Goal: Task Accomplishment & Management: Complete application form

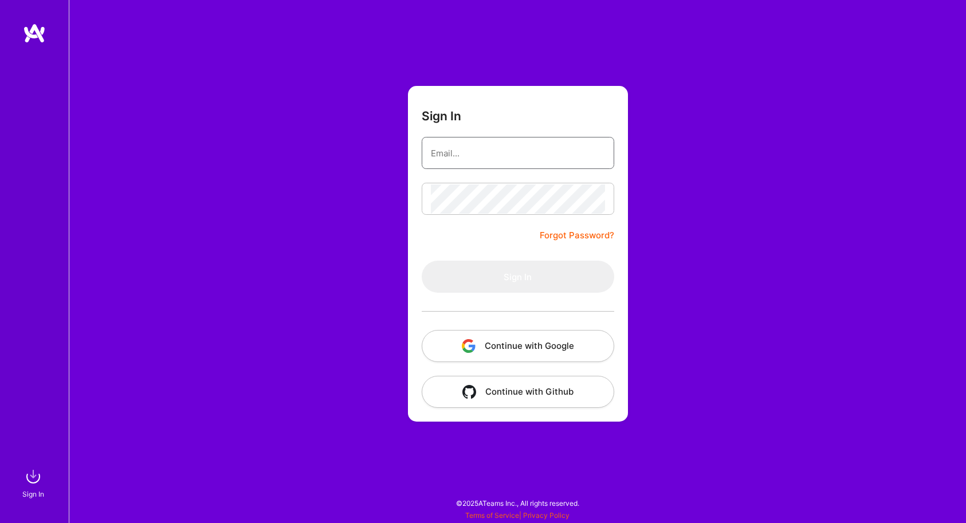
click at [557, 148] on input "email" at bounding box center [518, 153] width 174 height 29
type input "[EMAIL_ADDRESS][DOMAIN_NAME]"
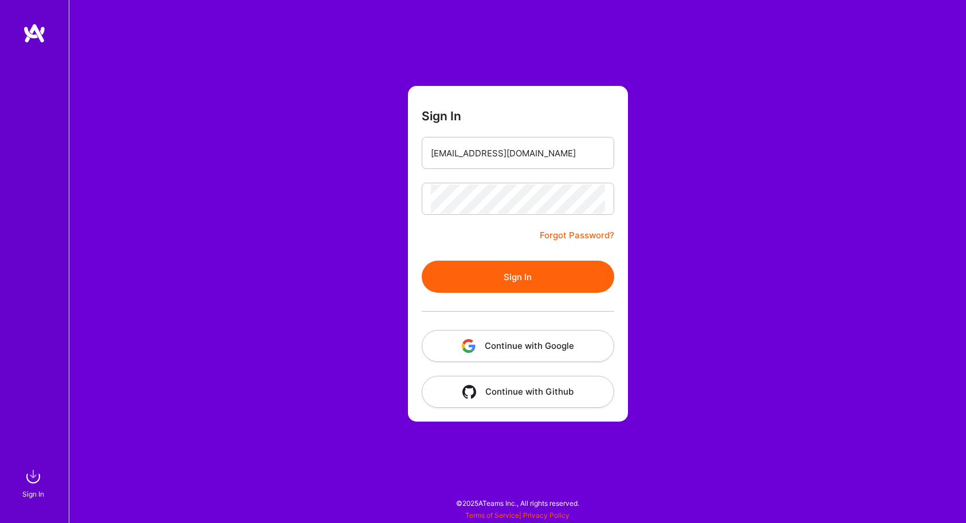
click at [493, 272] on button "Sign In" at bounding box center [518, 277] width 193 height 32
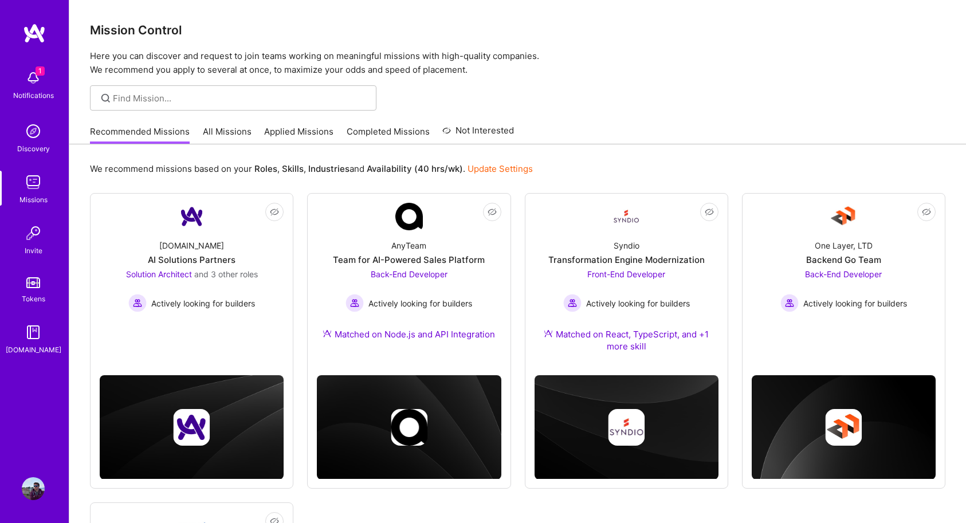
click at [270, 127] on link "Applied Missions" at bounding box center [298, 134] width 69 height 19
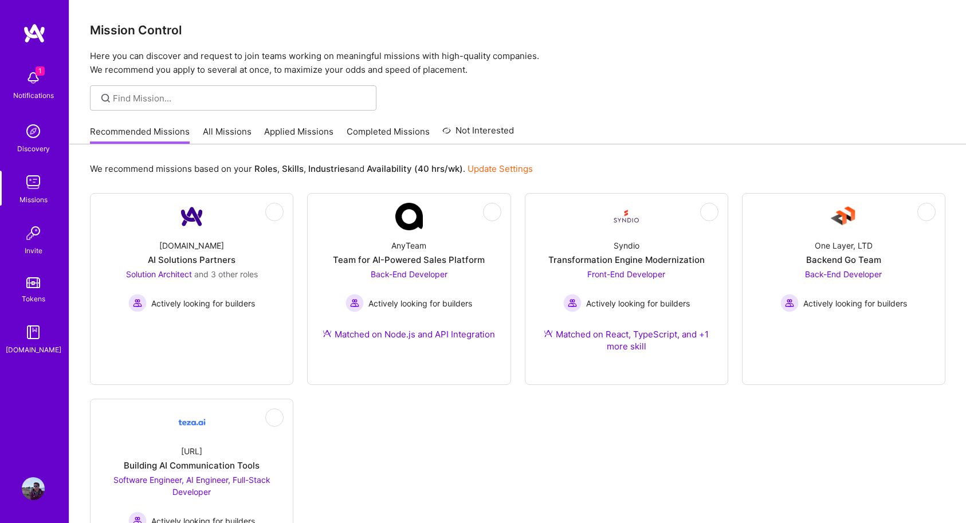
click at [270, 127] on link "Applied Missions" at bounding box center [298, 134] width 69 height 19
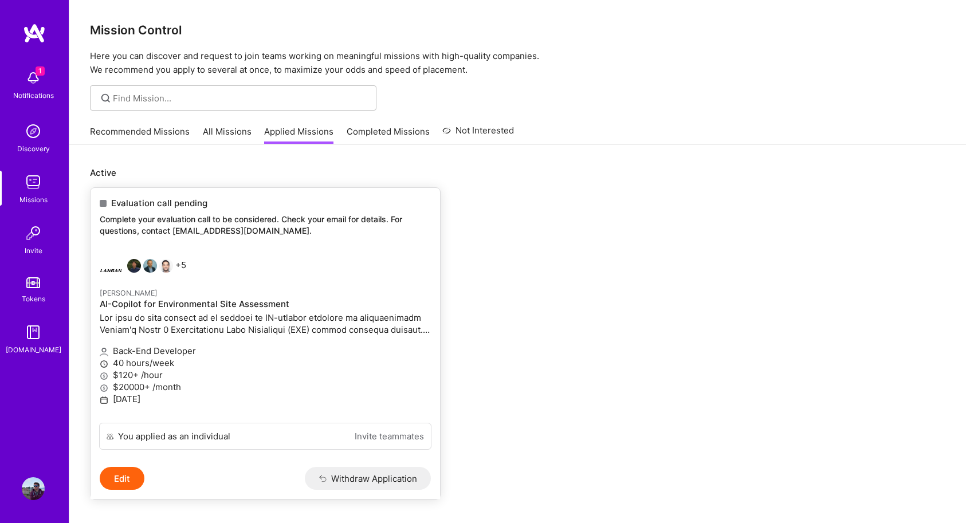
click at [219, 316] on p at bounding box center [265, 324] width 331 height 24
click at [203, 303] on h4 "AI-Copilot for Environmental Site Assessment" at bounding box center [265, 304] width 331 height 10
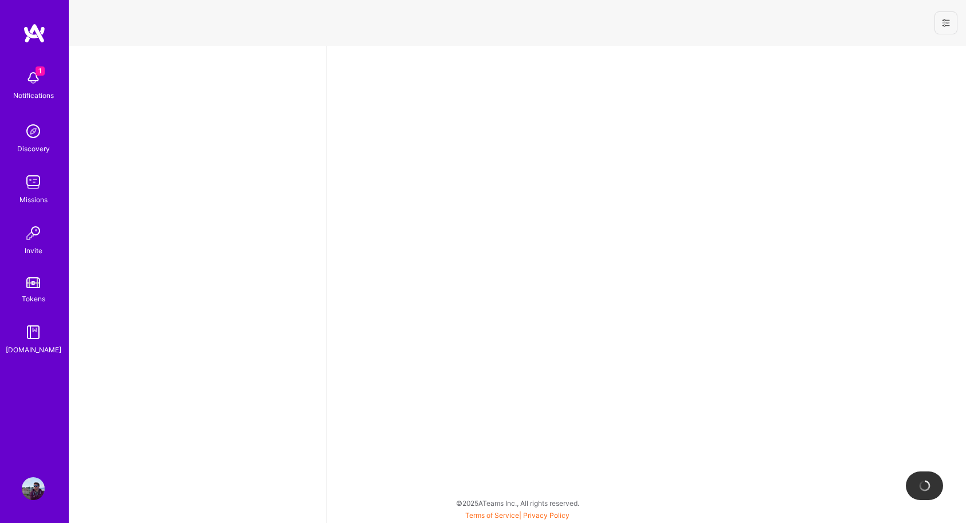
select select "PL"
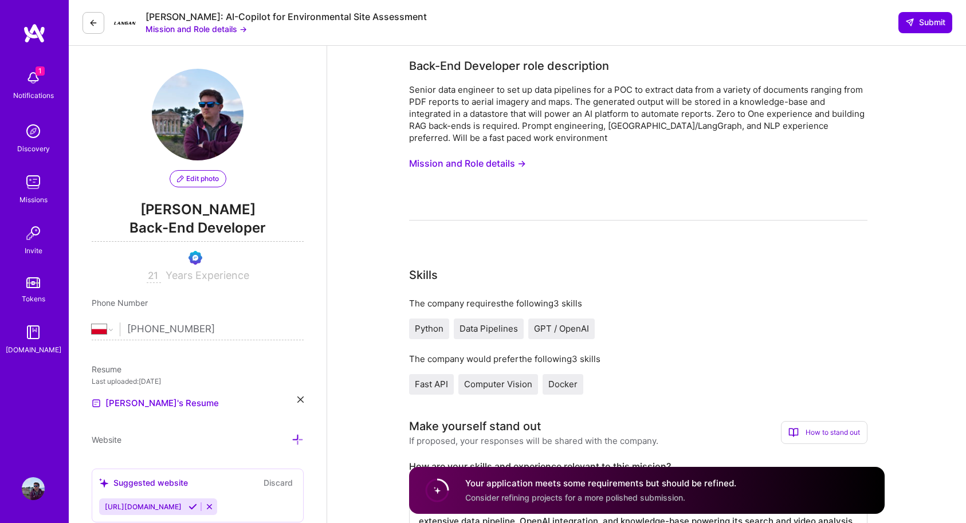
click at [449, 163] on button "Mission and Role details →" at bounding box center [467, 163] width 117 height 21
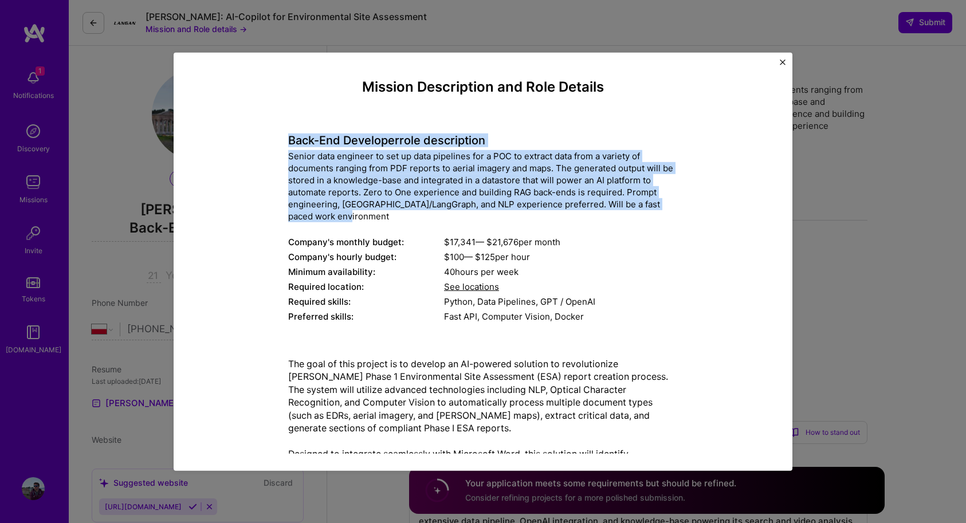
drag, startPoint x: 286, startPoint y: 136, endPoint x: 402, endPoint y: 209, distance: 136.4
click at [402, 210] on div "Mission Description and Role Details Back-End Developer role description Senior…" at bounding box center [483, 446] width 566 height 736
copy div "Back-End Developer role description Senior data engineer to set up data pipelin…"
drag, startPoint x: 382, startPoint y: 213, endPoint x: 281, endPoint y: 144, distance: 122.8
click at [281, 144] on div "Mission Description and Role Details Back-End Developer role description Senior…" at bounding box center [483, 446] width 566 height 736
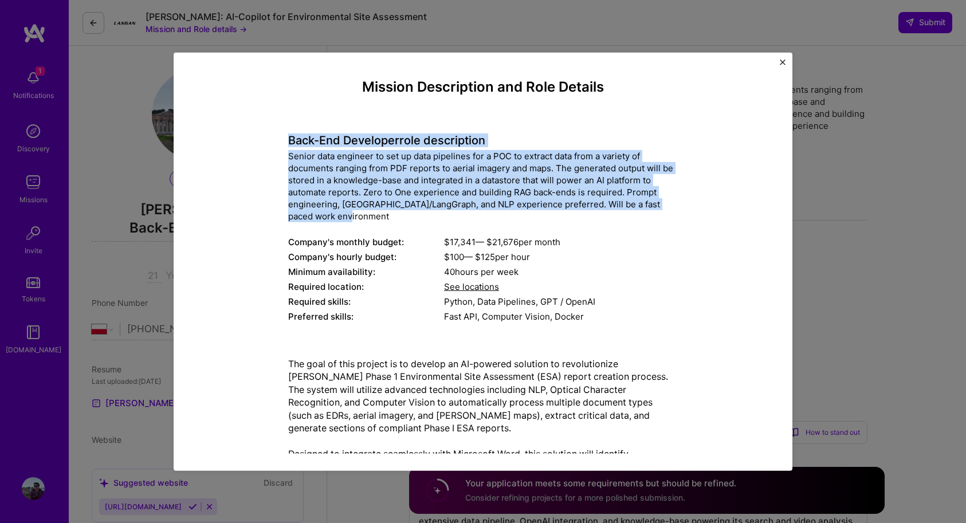
copy div "Back-End Developer role description Senior data engineer to set up data pipelin…"
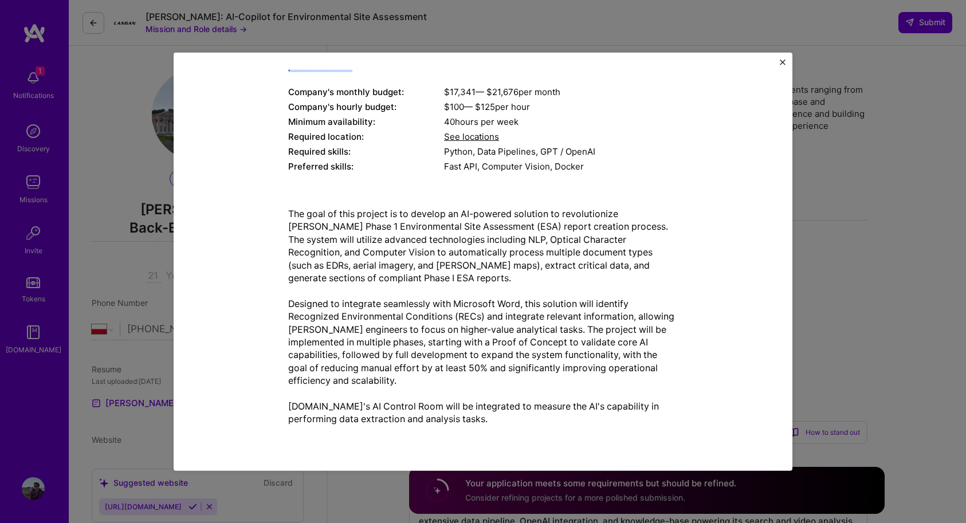
scroll to position [151, 0]
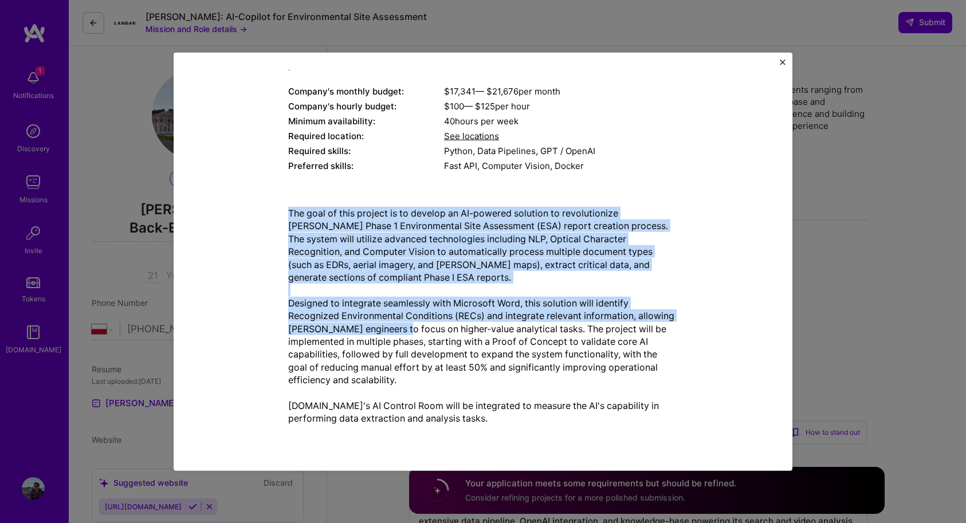
drag, startPoint x: 289, startPoint y: 214, endPoint x: 396, endPoint y: 323, distance: 153.1
click at [396, 323] on p "The goal of this project is to develop an AI-powered solution to revolutionize …" at bounding box center [483, 316] width 390 height 218
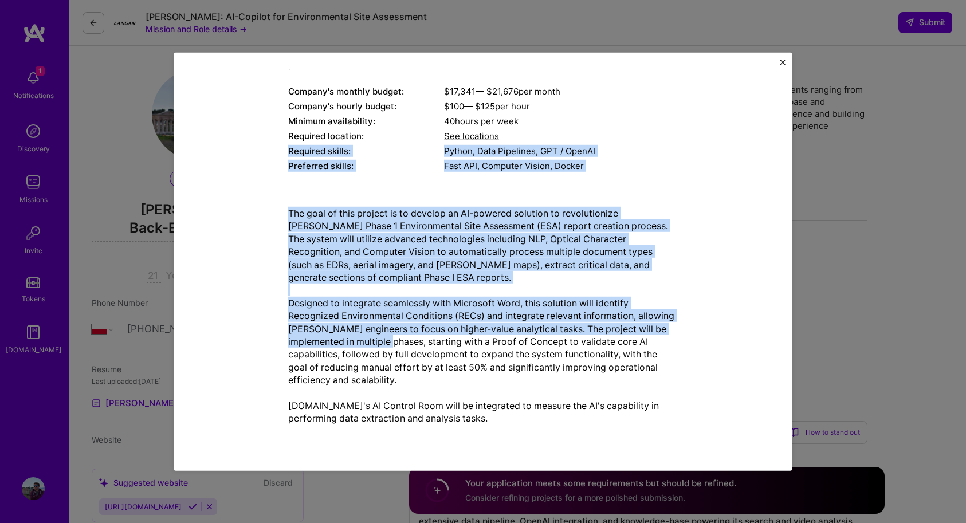
drag, startPoint x: 288, startPoint y: 149, endPoint x: 418, endPoint y: 346, distance: 236.1
click at [418, 346] on div "Mission Description and Role Details Back-End Developer role description Senior…" at bounding box center [483, 296] width 566 height 736
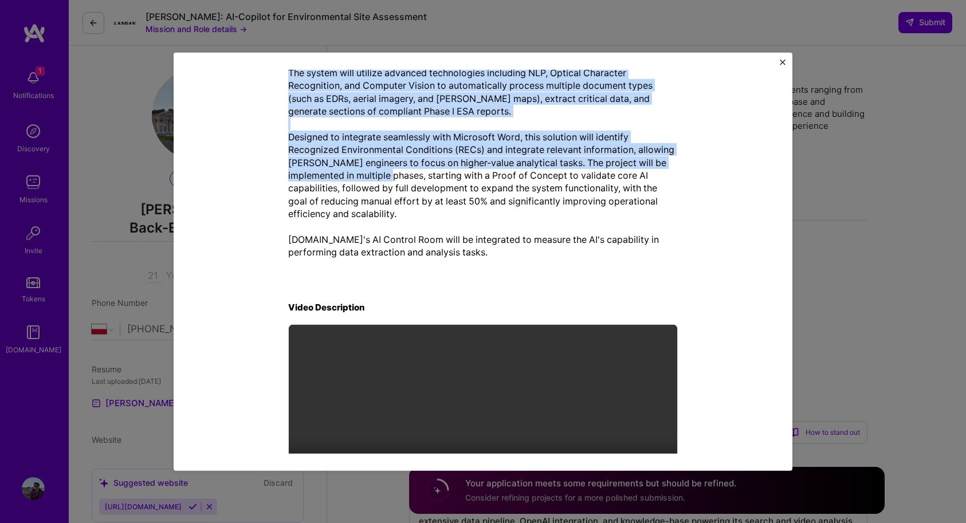
scroll to position [317, 0]
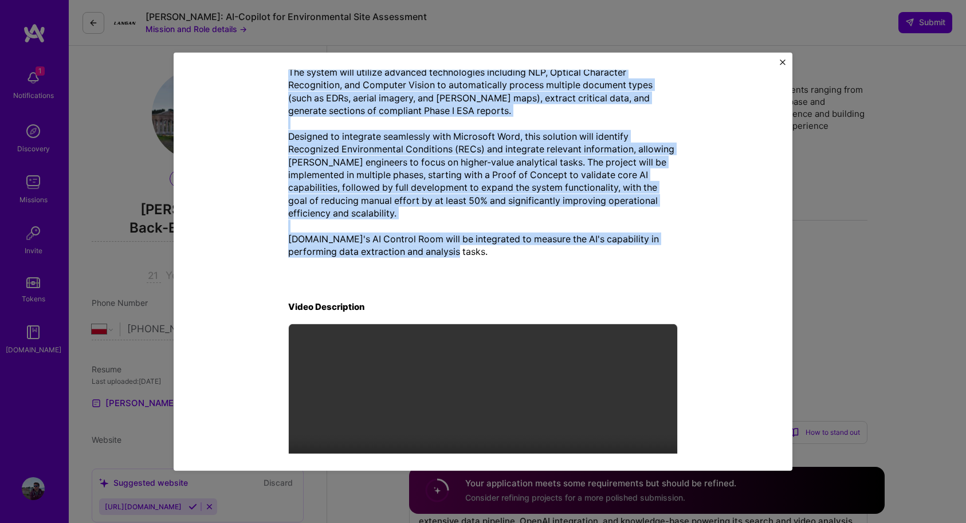
click at [466, 248] on p "The goal of this project is to develop an AI-powered solution to revolutionize …" at bounding box center [483, 149] width 390 height 218
copy div "Required skills: Python, Data Pipelines, GPT / OpenAI Preferred skills: Fast AP…"
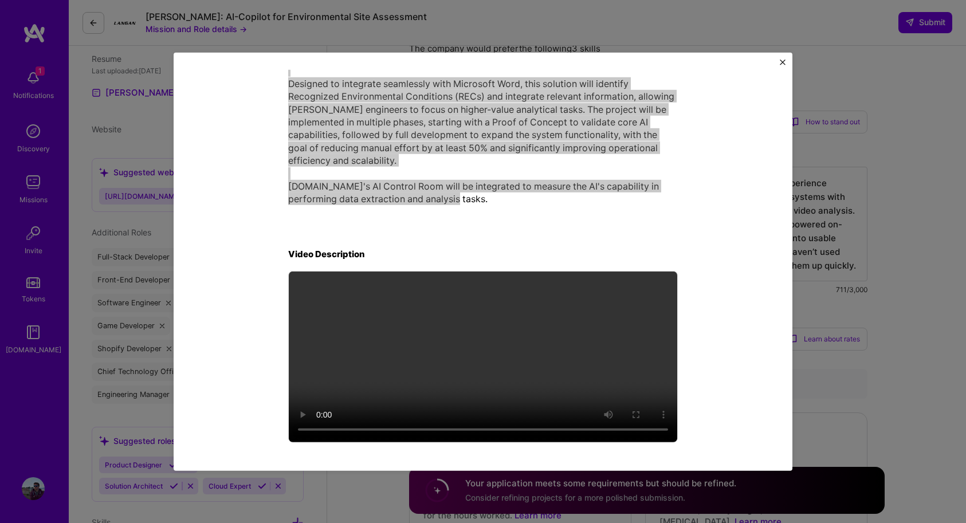
scroll to position [313, 0]
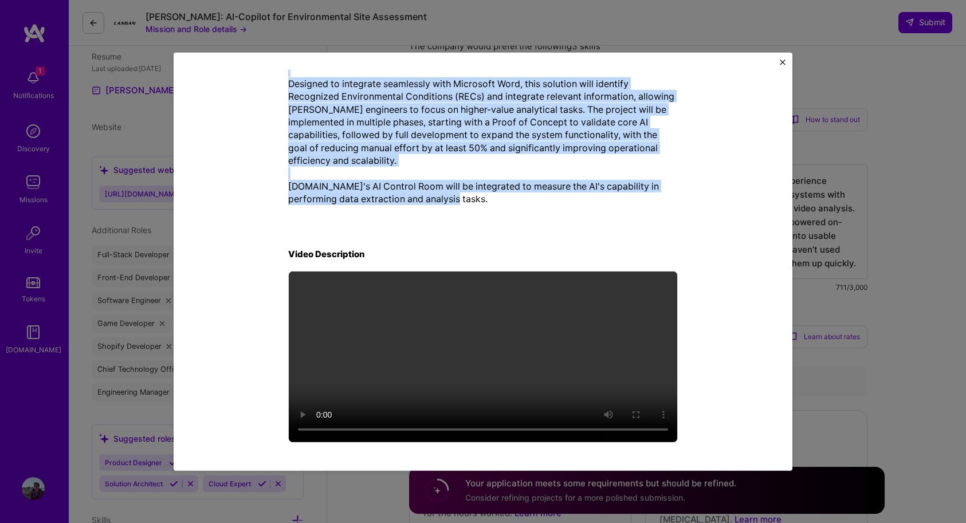
click at [629, 180] on p "The goal of this project is to develop an AI-powered solution to revolutionize …" at bounding box center [483, 96] width 390 height 218
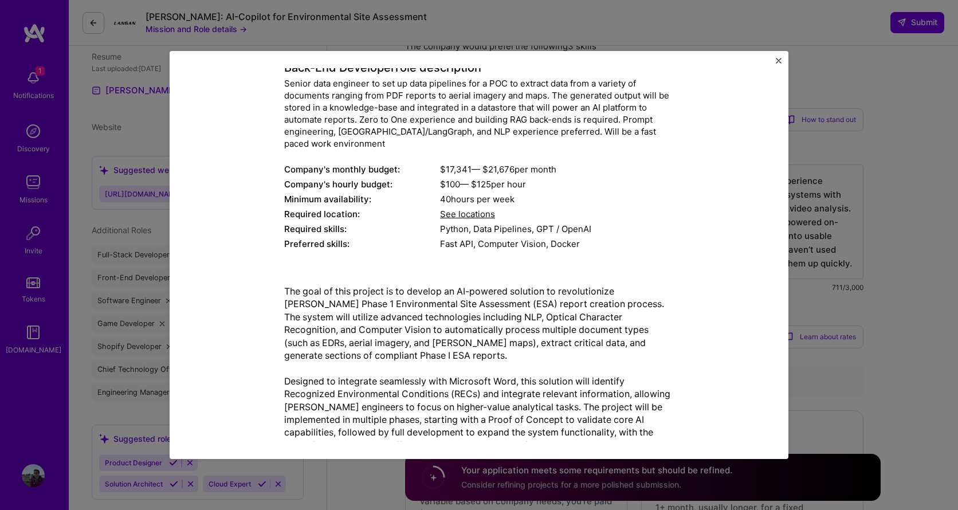
scroll to position [72, 0]
drag, startPoint x: 447, startPoint y: 303, endPoint x: 315, endPoint y: 300, distance: 132.4
click at [315, 300] on p "The goal of this project is to develop an AI-powered solution to revolutionize …" at bounding box center [479, 393] width 390 height 218
click at [391, 300] on p "The goal of this project is to develop an AI-powered solution to revolutionize …" at bounding box center [479, 393] width 390 height 218
drag, startPoint x: 455, startPoint y: 307, endPoint x: 611, endPoint y: 288, distance: 156.5
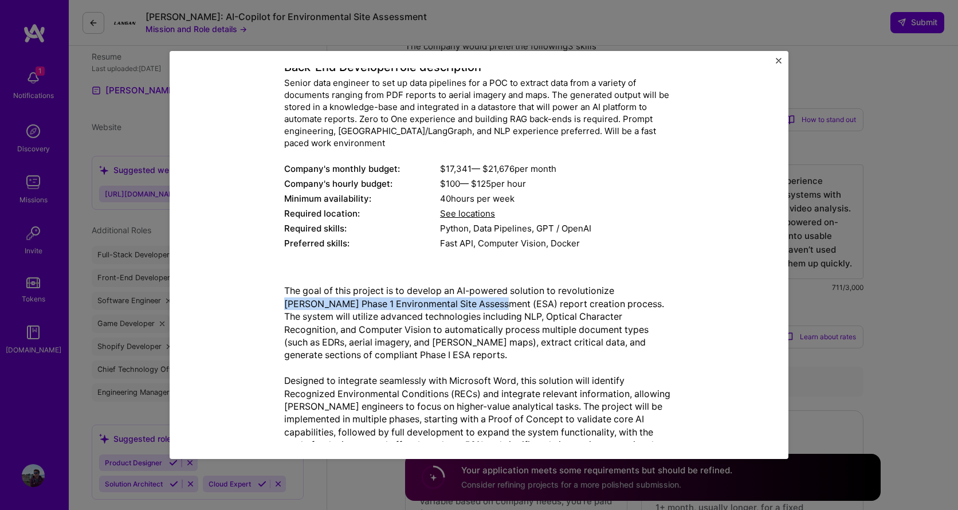
click at [611, 288] on p "The goal of this project is to develop an AI-powered solution to revolutionize …" at bounding box center [479, 393] width 390 height 218
copy p "[PERSON_NAME] Phase 1 Environmental Site Assessment"
